Goal: Information Seeking & Learning: Compare options

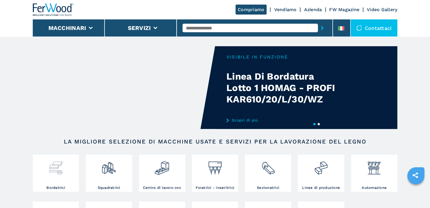
click at [57, 171] on img at bounding box center [55, 165] width 15 height 19
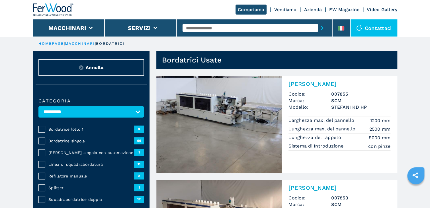
click at [77, 140] on span "Bordatrice singola" at bounding box center [91, 141] width 86 height 6
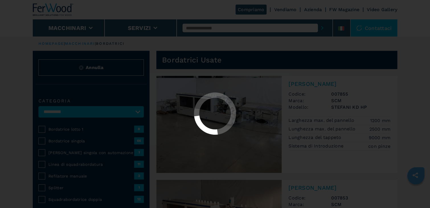
select select "**********"
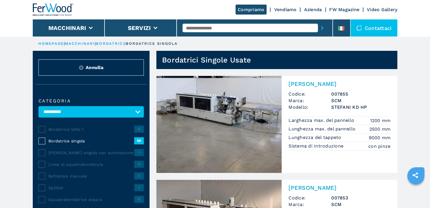
click at [210, 116] on img at bounding box center [218, 124] width 125 height 97
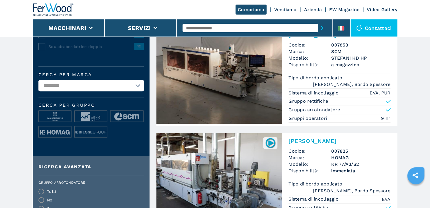
scroll to position [159, 0]
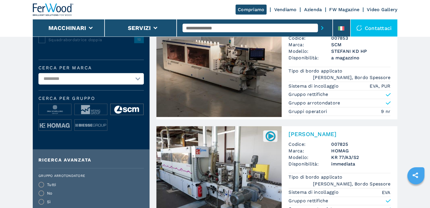
click at [125, 109] on img at bounding box center [126, 109] width 32 height 11
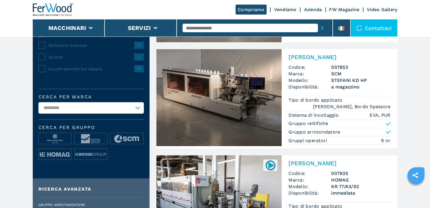
scroll to position [137, 0]
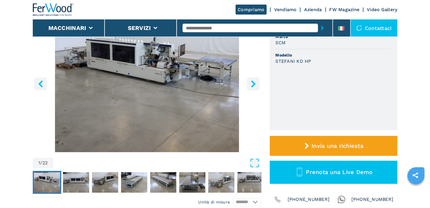
scroll to position [46, 0]
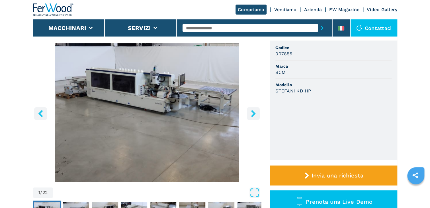
click at [253, 112] on icon "right-button" at bounding box center [253, 113] width 5 height 7
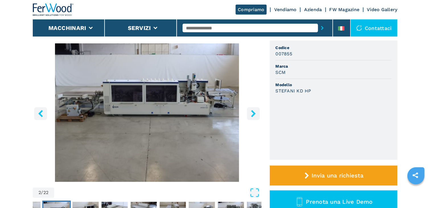
click at [253, 112] on icon "right-button" at bounding box center [253, 113] width 5 height 7
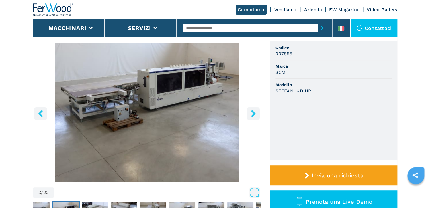
click at [253, 112] on icon "right-button" at bounding box center [253, 113] width 5 height 7
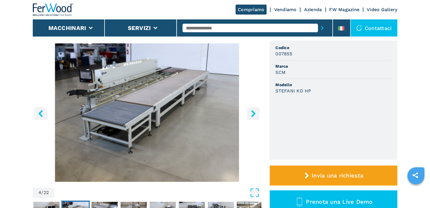
click at [253, 112] on icon "right-button" at bounding box center [253, 113] width 5 height 7
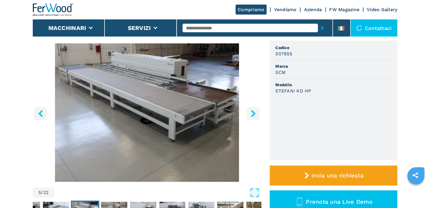
click at [253, 112] on icon "right-button" at bounding box center [253, 113] width 5 height 7
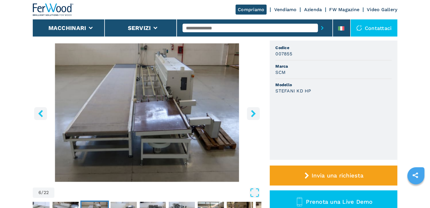
click at [253, 112] on icon "right-button" at bounding box center [253, 113] width 5 height 7
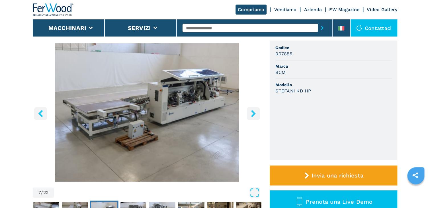
click at [253, 112] on icon "right-button" at bounding box center [253, 113] width 5 height 7
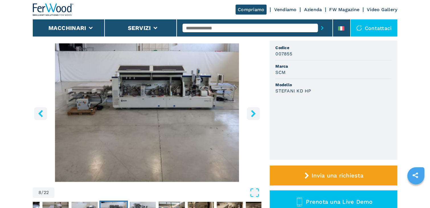
click at [253, 112] on icon "right-button" at bounding box center [253, 113] width 5 height 7
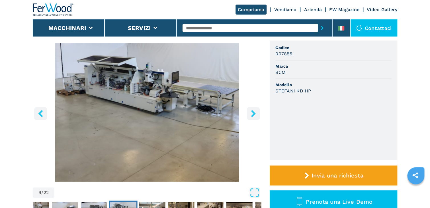
click at [253, 112] on icon "right-button" at bounding box center [253, 113] width 5 height 7
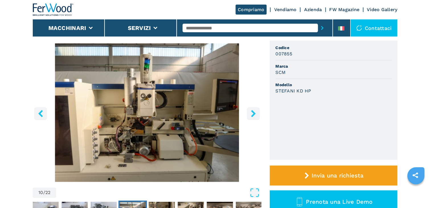
click at [253, 113] on icon "right-button" at bounding box center [253, 113] width 7 height 7
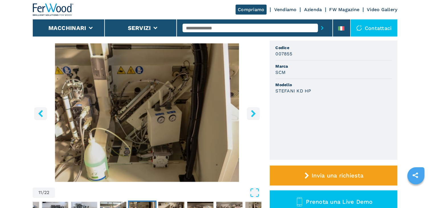
click at [253, 113] on icon "right-button" at bounding box center [253, 113] width 7 height 7
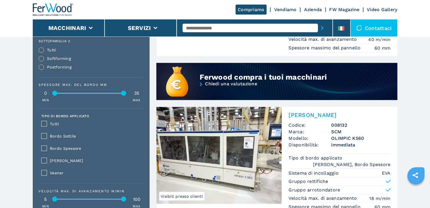
scroll to position [455, 0]
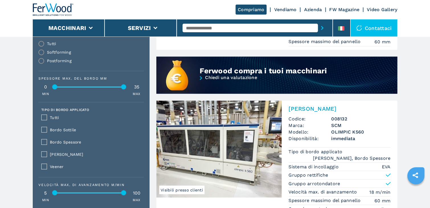
click at [235, 142] on img at bounding box center [218, 148] width 125 height 97
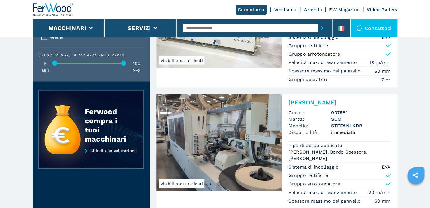
scroll to position [592, 0]
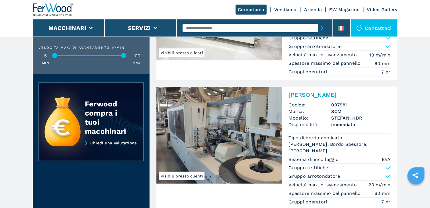
click at [216, 134] on img at bounding box center [218, 135] width 125 height 97
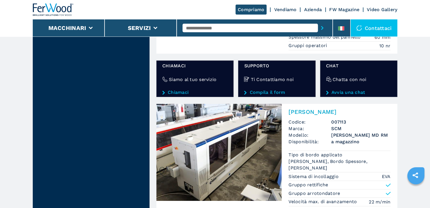
scroll to position [1002, 0]
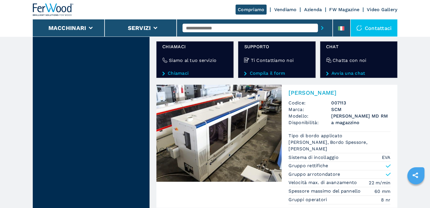
click at [225, 134] on img at bounding box center [218, 133] width 125 height 97
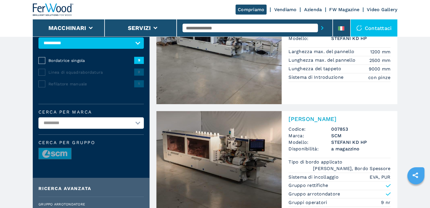
scroll to position [91, 0]
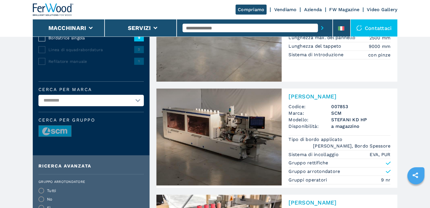
click at [240, 148] on img at bounding box center [218, 136] width 125 height 97
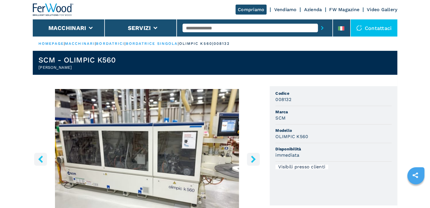
click at [252, 158] on icon "right-button" at bounding box center [253, 158] width 7 height 7
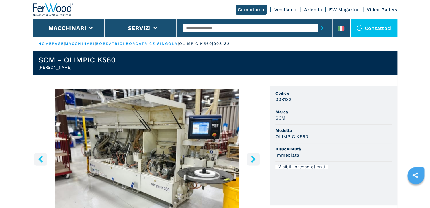
click at [252, 158] on icon "right-button" at bounding box center [253, 158] width 7 height 7
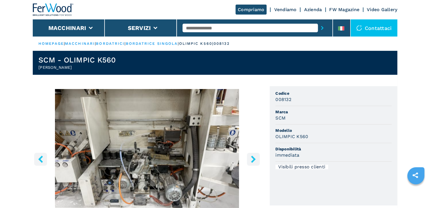
click at [252, 158] on icon "right-button" at bounding box center [253, 158] width 7 height 7
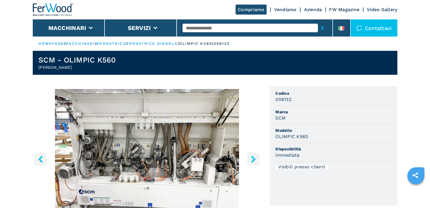
click at [252, 158] on icon "right-button" at bounding box center [253, 158] width 7 height 7
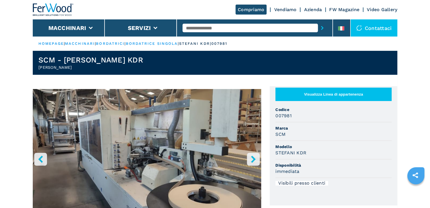
click at [252, 157] on icon "right-button" at bounding box center [253, 158] width 5 height 7
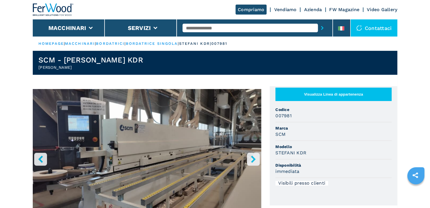
click at [252, 157] on icon "right-button" at bounding box center [253, 158] width 5 height 7
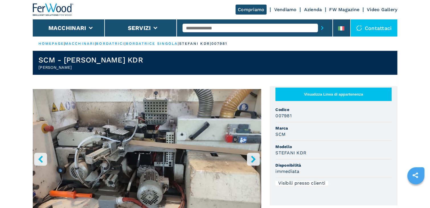
click at [252, 157] on icon "right-button" at bounding box center [253, 158] width 5 height 7
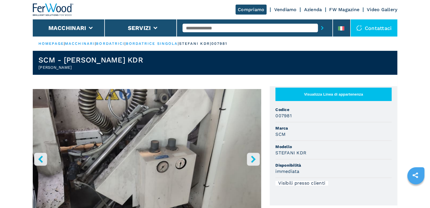
click at [252, 157] on icon "right-button" at bounding box center [253, 158] width 5 height 7
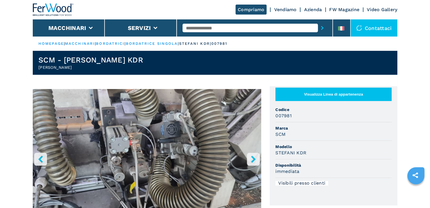
click at [252, 157] on icon "right-button" at bounding box center [253, 158] width 5 height 7
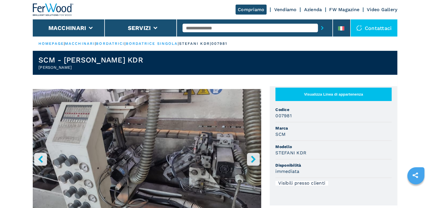
click at [252, 157] on icon "right-button" at bounding box center [253, 158] width 5 height 7
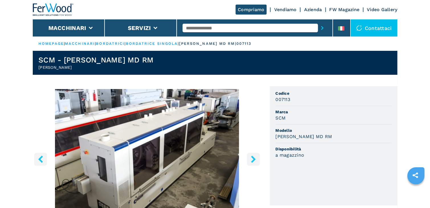
click at [253, 157] on icon "right-button" at bounding box center [253, 158] width 5 height 7
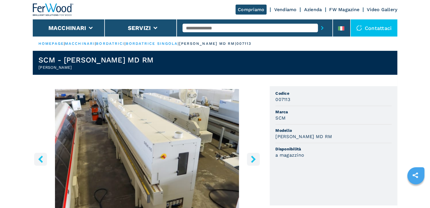
click at [253, 157] on icon "right-button" at bounding box center [253, 158] width 5 height 7
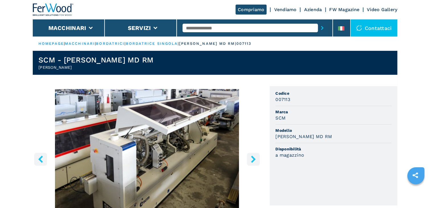
click at [253, 157] on icon "right-button" at bounding box center [253, 158] width 5 height 7
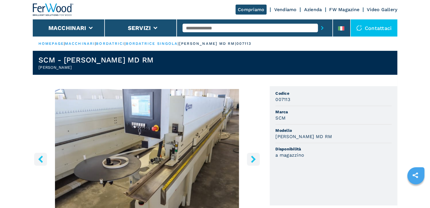
click at [253, 157] on icon "right-button" at bounding box center [253, 158] width 5 height 7
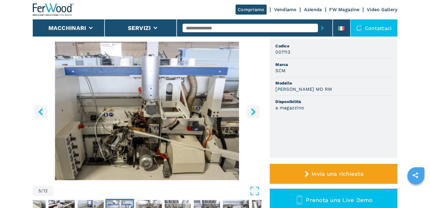
scroll to position [46, 0]
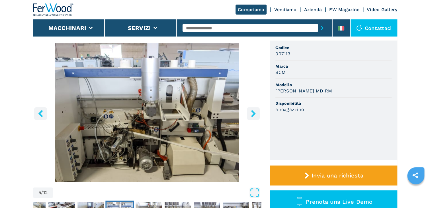
click at [252, 113] on icon "right-button" at bounding box center [253, 113] width 7 height 7
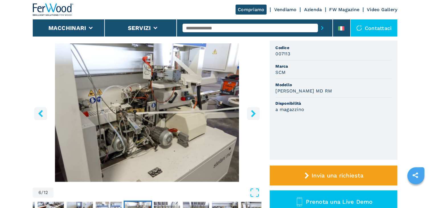
click at [172, 75] on img "Go to Slide 6" at bounding box center [147, 112] width 228 height 138
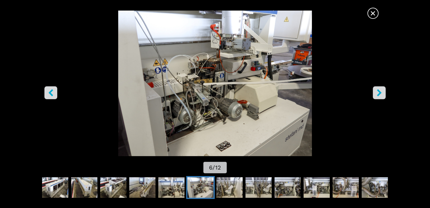
click at [381, 93] on icon "right-button" at bounding box center [378, 92] width 7 height 7
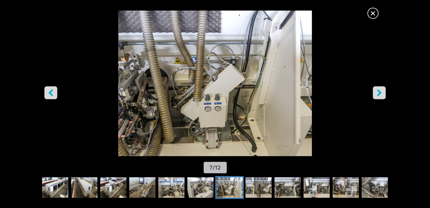
click at [381, 93] on icon "right-button" at bounding box center [378, 92] width 7 height 7
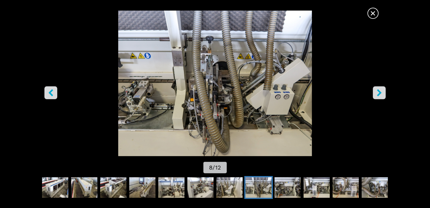
click at [381, 93] on icon "right-button" at bounding box center [378, 92] width 7 height 7
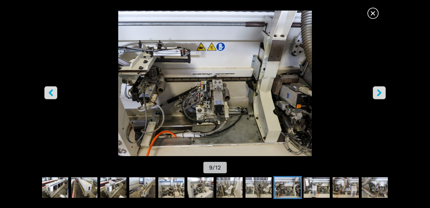
click at [381, 93] on icon "right-button" at bounding box center [378, 92] width 7 height 7
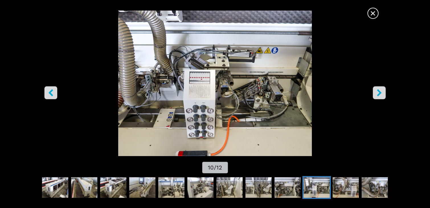
click at [381, 93] on icon "right-button" at bounding box center [378, 92] width 7 height 7
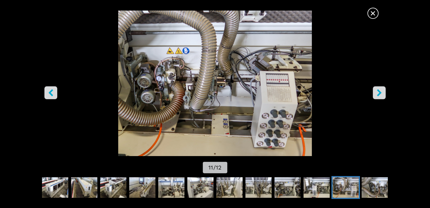
click at [381, 93] on icon "right-button" at bounding box center [378, 92] width 7 height 7
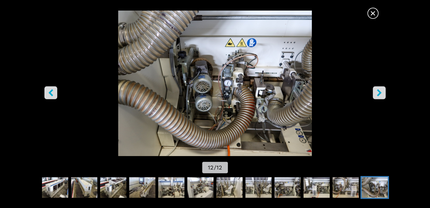
click at [381, 93] on icon "right-button" at bounding box center [378, 92] width 7 height 7
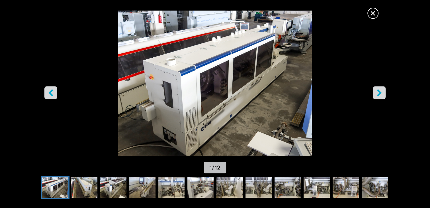
click at [381, 93] on icon "right-button" at bounding box center [378, 92] width 7 height 7
